Goal: Task Accomplishment & Management: Manage account settings

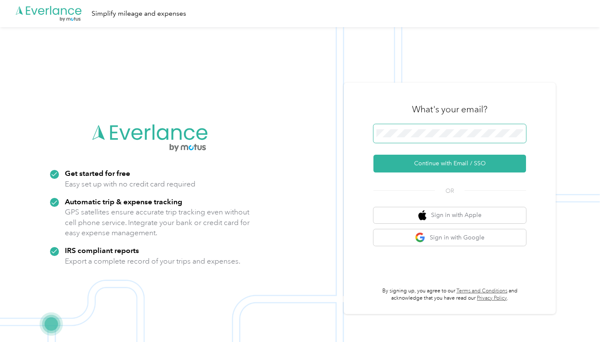
click at [425, 139] on span at bounding box center [450, 133] width 153 height 19
click at [388, 129] on span at bounding box center [450, 133] width 153 height 19
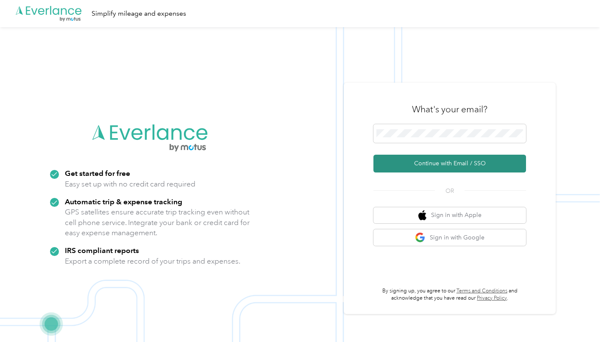
click at [462, 164] on button "Continue with Email / SSO" at bounding box center [450, 164] width 153 height 18
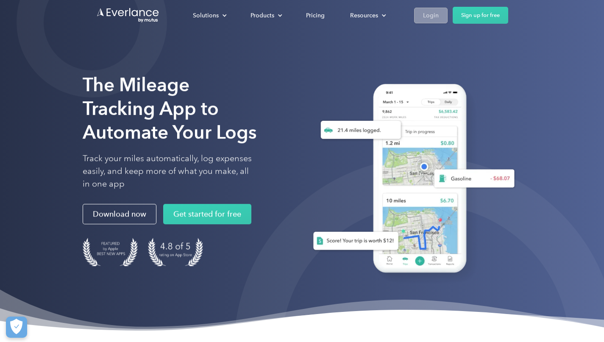
click at [432, 17] on div "Login" at bounding box center [431, 15] width 16 height 11
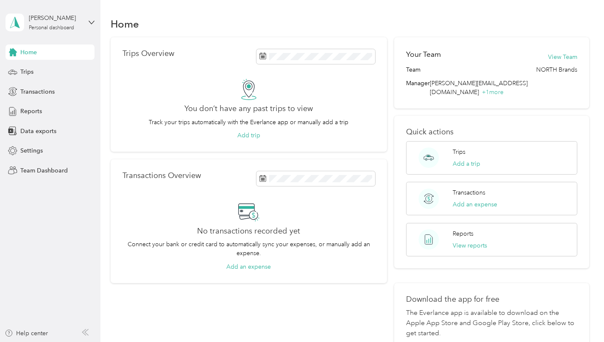
click at [97, 19] on aside "[PERSON_NAME] Personal dashboard Home Trips Transactions Reports Data exports S…" at bounding box center [50, 171] width 101 height 342
click at [89, 25] on div "[PERSON_NAME] Personal dashboard" at bounding box center [50, 23] width 89 height 30
click at [43, 70] on div "Team dashboard" at bounding box center [35, 69] width 45 height 9
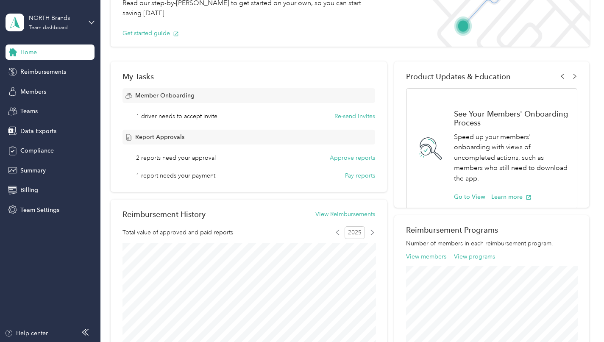
scroll to position [78, 0]
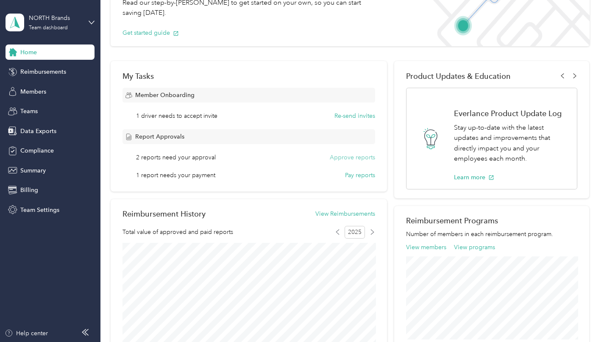
click at [357, 158] on button "Approve reports" at bounding box center [352, 157] width 45 height 9
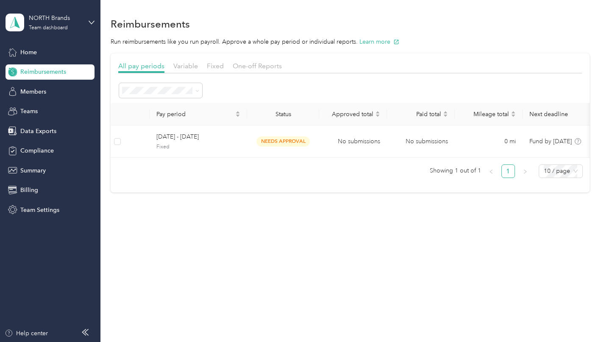
click at [146, 106] on li "All periods" at bounding box center [160, 105] width 83 height 15
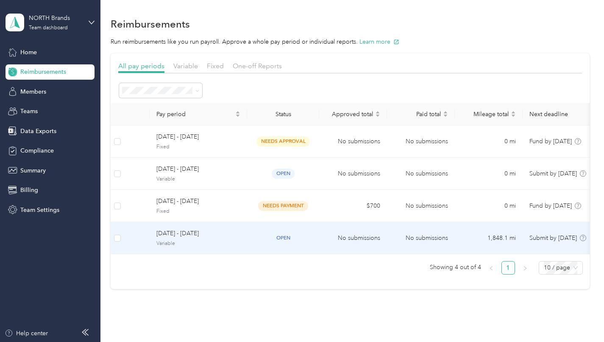
click at [165, 240] on span "Variable" at bounding box center [199, 244] width 84 height 8
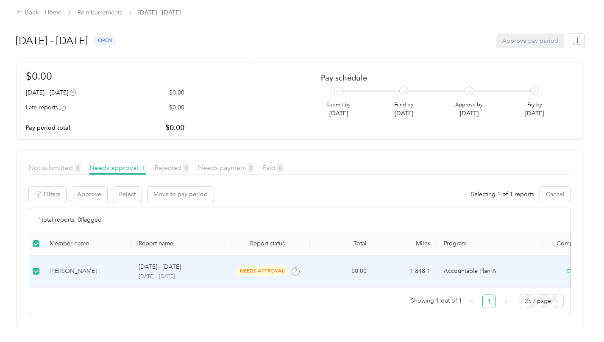
scroll to position [8, 0]
click at [90, 193] on button "Approve" at bounding box center [89, 194] width 36 height 15
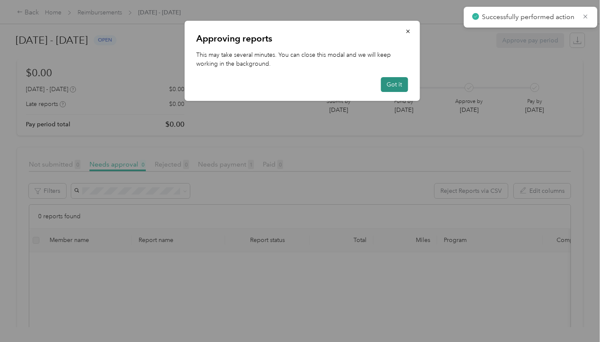
click at [392, 83] on button "Got it" at bounding box center [394, 84] width 27 height 15
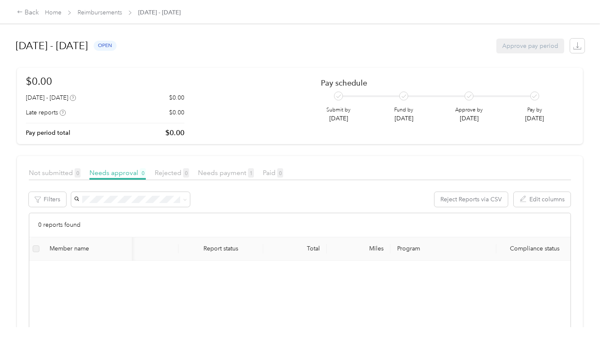
scroll to position [0, 0]
click at [530, 47] on div "Approve pay period" at bounding box center [531, 46] width 68 height 15
click at [18, 13] on icon at bounding box center [19, 12] width 5 height 3
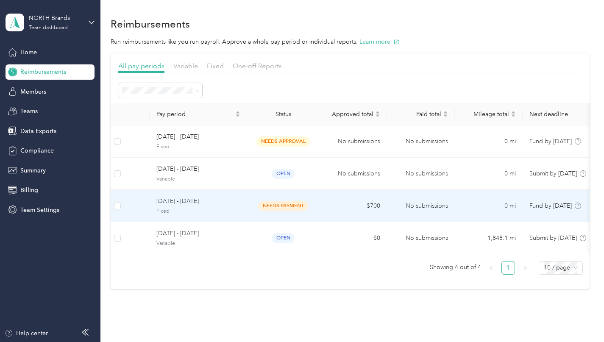
click at [281, 204] on span "needs payment" at bounding box center [283, 206] width 50 height 10
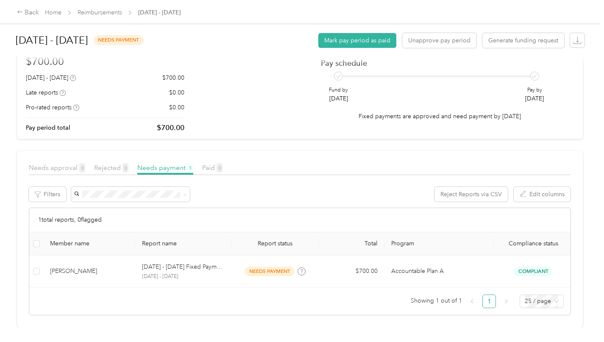
scroll to position [21, 0]
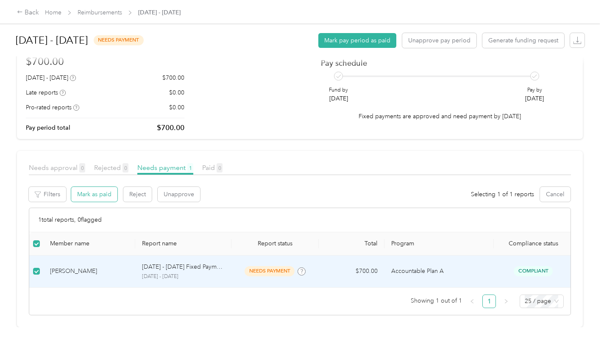
click at [101, 195] on button "Mark as paid" at bounding box center [94, 194] width 46 height 15
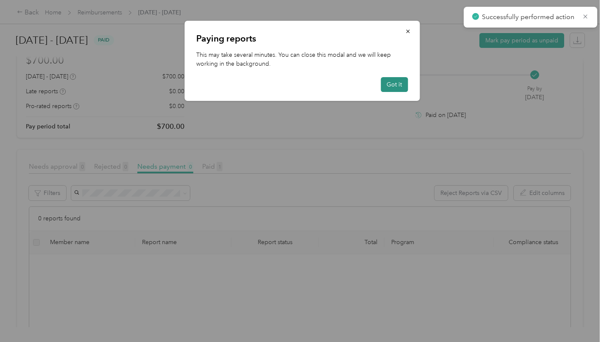
click at [400, 83] on button "Got it" at bounding box center [394, 84] width 27 height 15
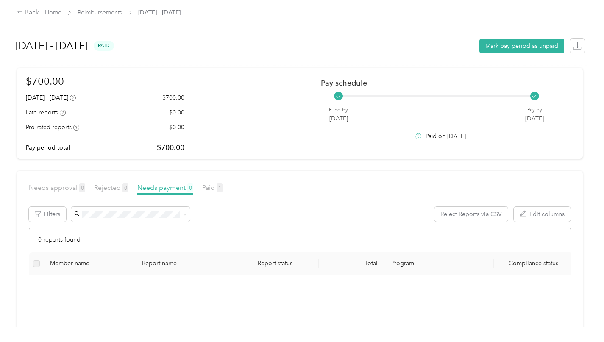
scroll to position [0, 0]
click at [532, 45] on button "Mark pay period as unpaid" at bounding box center [522, 46] width 85 height 15
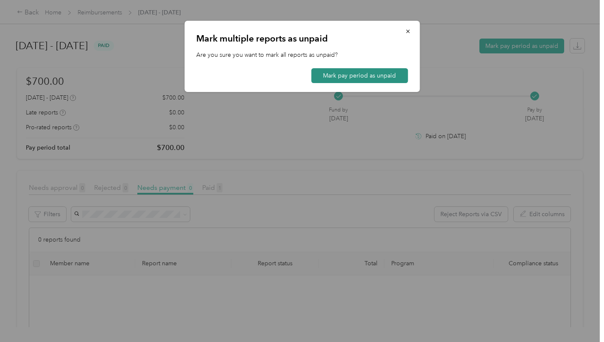
click at [372, 75] on button "Mark pay period as unpaid" at bounding box center [359, 75] width 97 height 15
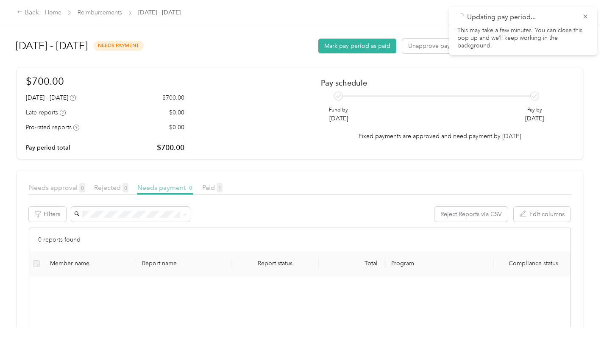
click at [155, 186] on span "Needs payment 0" at bounding box center [165, 188] width 56 height 8
click at [20, 12] on icon at bounding box center [19, 12] width 5 height 3
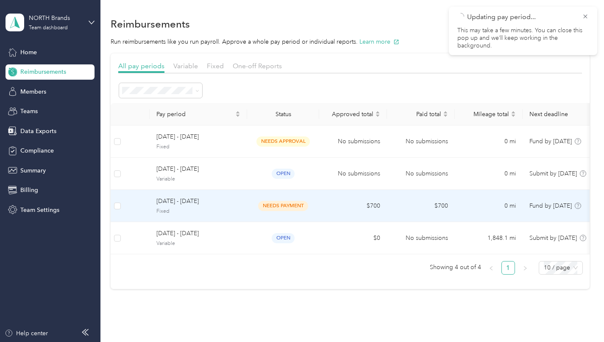
click at [280, 206] on span "needs payment" at bounding box center [283, 206] width 50 height 10
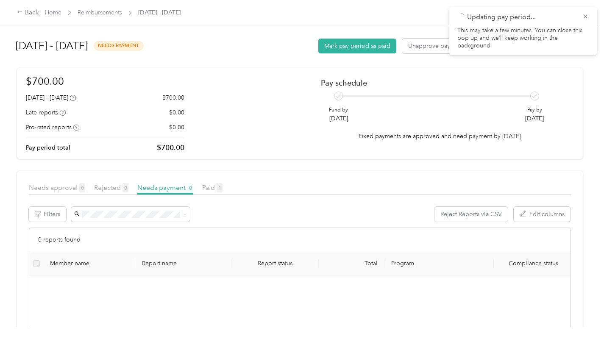
click at [38, 260] on label at bounding box center [36, 263] width 7 height 9
click at [210, 187] on span "Paid 1" at bounding box center [212, 188] width 20 height 8
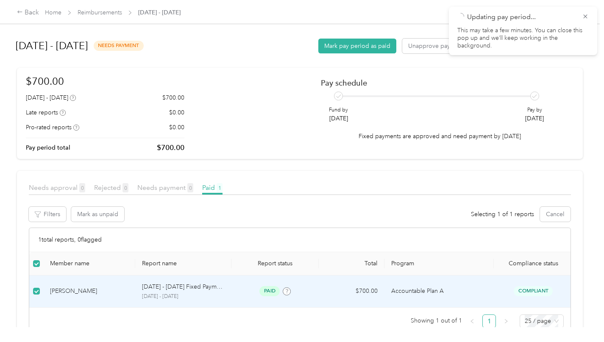
click at [477, 79] on h2 "Pay schedule" at bounding box center [440, 82] width 239 height 9
click at [585, 17] on icon at bounding box center [586, 16] width 4 height 4
click at [114, 14] on link "Reimbursements" at bounding box center [100, 12] width 45 height 7
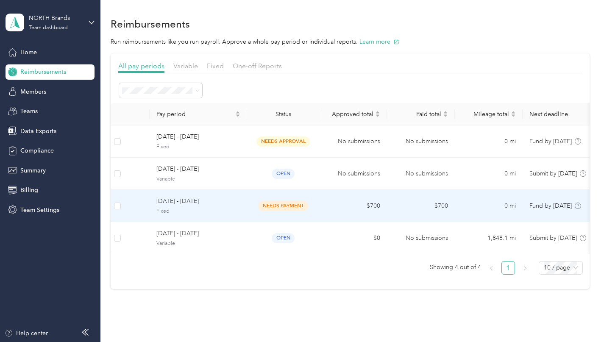
click at [171, 203] on span "September 1 - 30, 2025" at bounding box center [199, 201] width 84 height 9
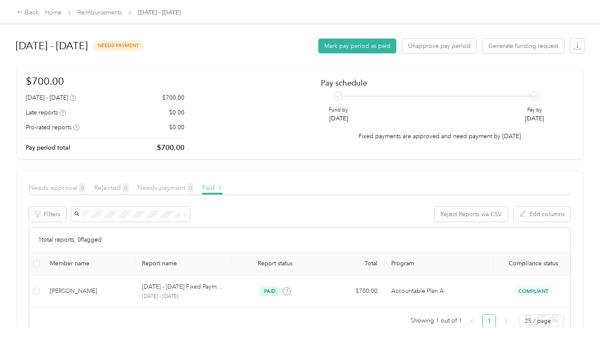
click at [210, 188] on span "Paid 1" at bounding box center [212, 188] width 20 height 8
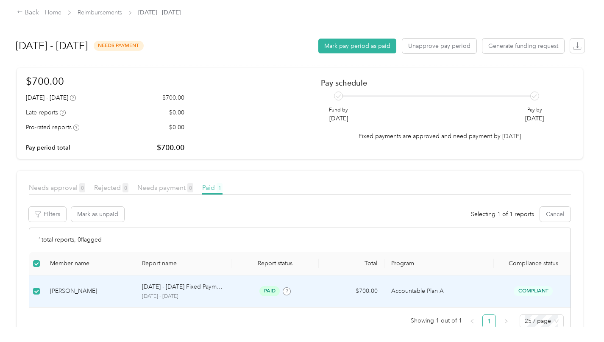
click at [210, 185] on span "Paid 1" at bounding box center [212, 188] width 20 height 8
click at [342, 42] on button "Mark pay period as paid" at bounding box center [358, 46] width 78 height 15
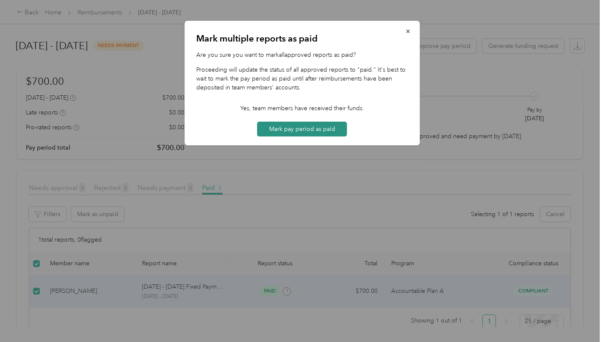
click at [307, 129] on button "Mark pay period as paid" at bounding box center [302, 129] width 90 height 15
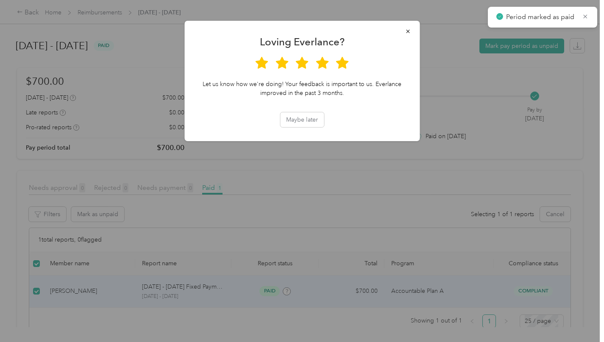
click at [344, 64] on icon at bounding box center [342, 63] width 13 height 12
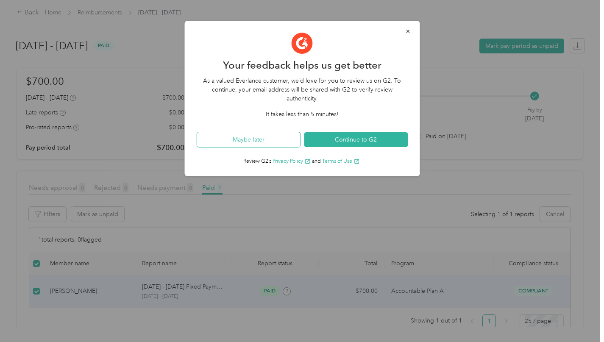
click at [266, 140] on button "Maybe later" at bounding box center [249, 139] width 104 height 15
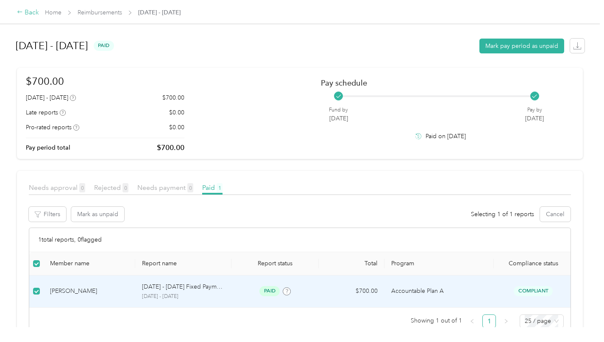
click at [29, 10] on div "Back" at bounding box center [28, 13] width 22 height 10
